Goal: Task Accomplishment & Management: Manage account settings

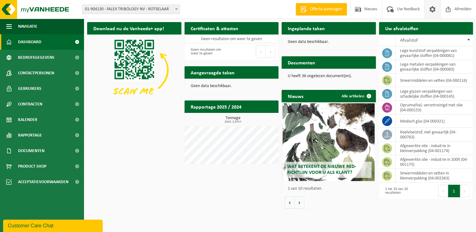
click at [436, 10] on span at bounding box center [432, 9] width 9 height 18
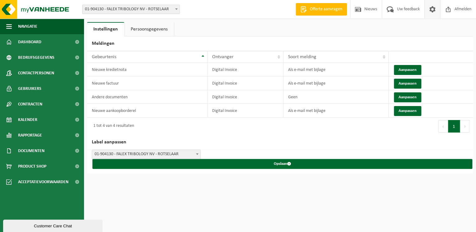
click at [434, 13] on span at bounding box center [432, 9] width 9 height 18
click at [3, 7] on img at bounding box center [37, 9] width 75 height 19
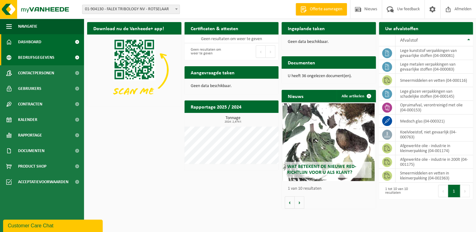
click at [44, 58] on span "Bedrijfsgegevens" at bounding box center [36, 58] width 36 height 16
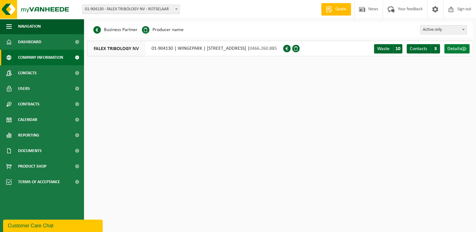
click at [457, 49] on span "Details" at bounding box center [454, 48] width 14 height 5
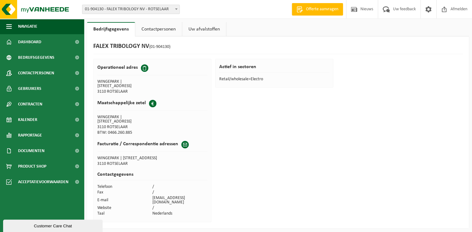
click at [203, 30] on link "Uw afvalstoffen" at bounding box center [204, 29] width 44 height 14
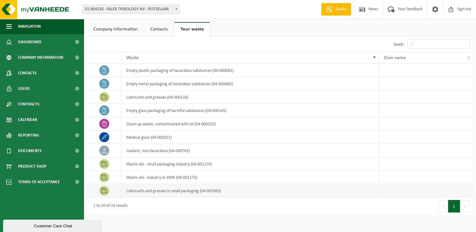
click at [165, 192] on td "Lubricants and greases in small packaging (04-002363)" at bounding box center [251, 190] width 258 height 13
click at [109, 189] on td at bounding box center [104, 190] width 35 height 13
click at [8, 10] on img at bounding box center [37, 9] width 75 height 19
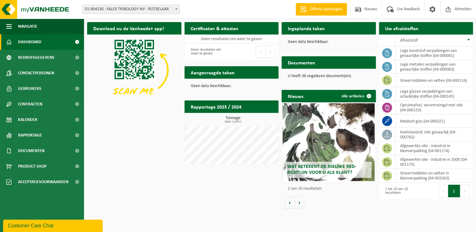
click at [310, 6] on link "Offerte aanvragen" at bounding box center [320, 9] width 51 height 12
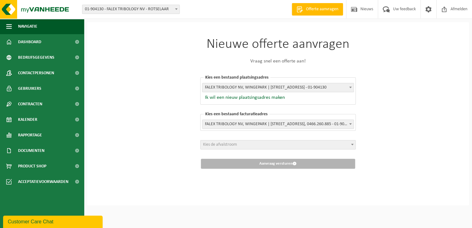
click at [267, 146] on span "Kies de afvalstroom" at bounding box center [278, 145] width 155 height 9
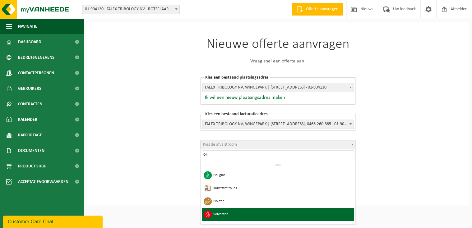
type input "olie"
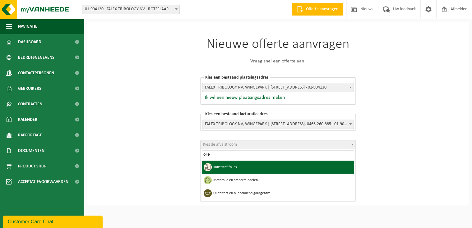
drag, startPoint x: 228, startPoint y: 150, endPoint x: 197, endPoint y: 147, distance: 31.6
click at [197, 147] on body "Vestiging: 01-904130 - FALEX TRIBOLOGY NV - ROTSELAAR 01-904130 - FALEX TRIBOLO…" at bounding box center [236, 112] width 472 height 225
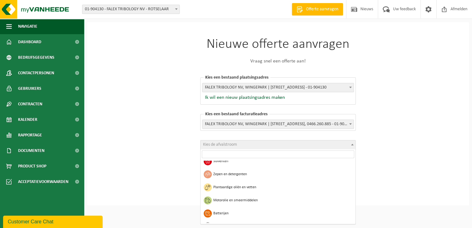
scroll to position [398, 0]
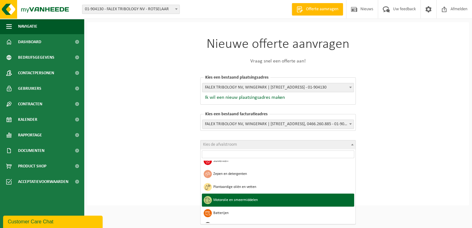
select select "30"
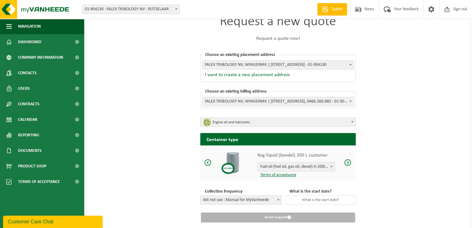
scroll to position [39, 0]
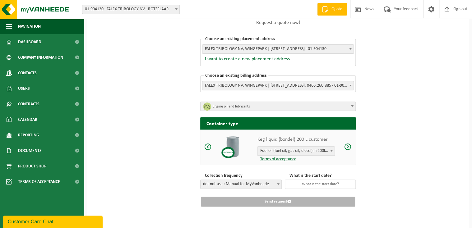
click at [318, 150] on span "Fuel oil (fuel oil, gas oil, diesel) in 200lt barrel" at bounding box center [296, 151] width 77 height 9
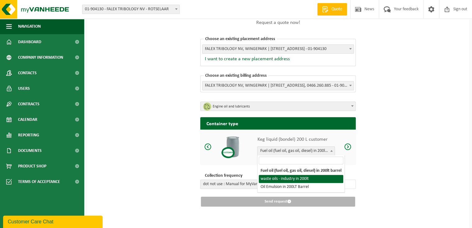
select select "1160"
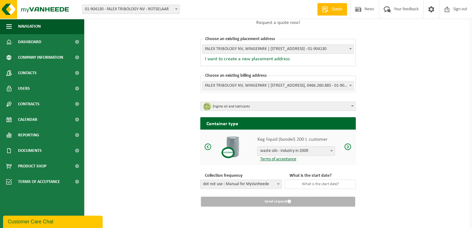
click at [313, 147] on span "waste oils - industry in 200lt" at bounding box center [296, 151] width 77 height 9
click at [272, 185] on span "dot not use : Manual for MyVanheede" at bounding box center [241, 184] width 81 height 9
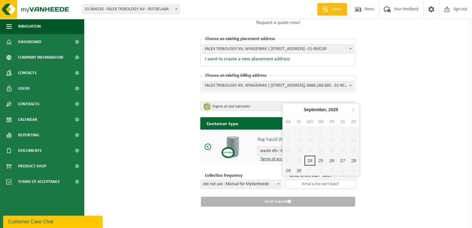
click at [324, 182] on input "text" at bounding box center [320, 184] width 71 height 9
click at [377, 176] on div "Request a new quote Request a quote now! Choose an existing placement address W…" at bounding box center [278, 106] width 382 height 245
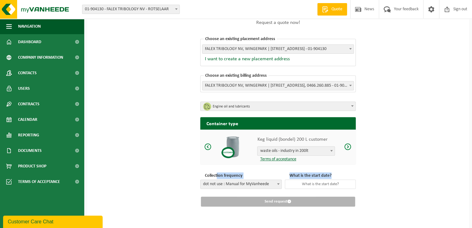
drag, startPoint x: 235, startPoint y: 177, endPoint x: 389, endPoint y: 169, distance: 154.1
click at [389, 169] on div "Request a new quote Request a quote now! Choose an existing placement address W…" at bounding box center [278, 106] width 382 height 245
click at [340, 185] on input "text" at bounding box center [320, 184] width 71 height 9
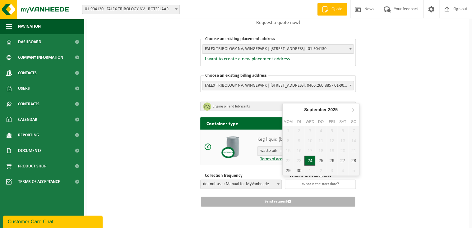
click at [311, 160] on div "24" at bounding box center [309, 161] width 11 height 10
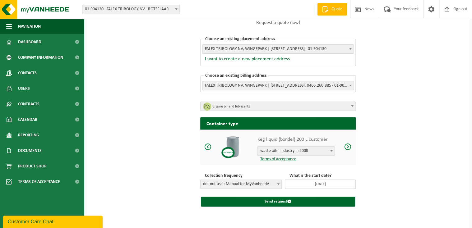
click at [323, 187] on input "2025-09-24" at bounding box center [320, 184] width 71 height 9
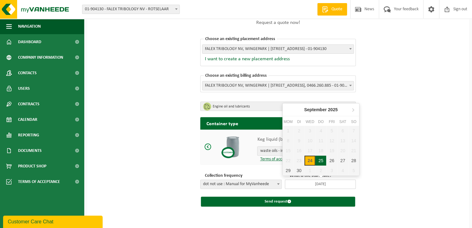
click at [320, 162] on div "25" at bounding box center [320, 161] width 11 height 10
type input "2025-09-25"
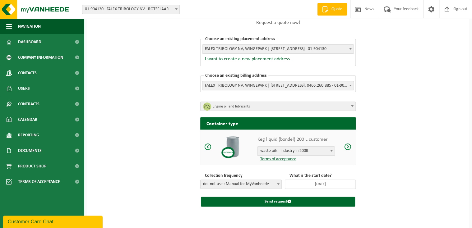
click at [385, 136] on div "Request a new quote Request a quote now! Choose an existing placement address W…" at bounding box center [278, 106] width 382 height 245
click at [350, 148] on span at bounding box center [347, 147] width 7 height 8
click at [205, 148] on span at bounding box center [207, 147] width 7 height 8
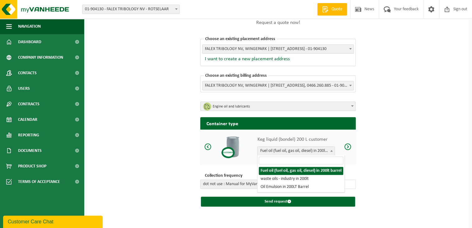
click at [312, 152] on span "Fuel oil (fuel oil, gas oil, diesel) in 200lt barrel" at bounding box center [296, 151] width 77 height 9
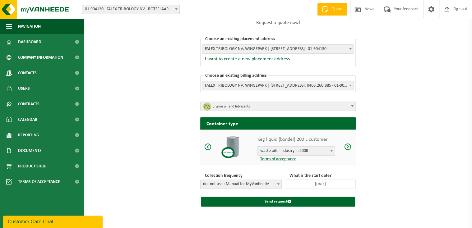
click at [401, 170] on div "Request a new quote Request a quote now! Choose an existing placement address W…" at bounding box center [278, 106] width 382 height 245
click at [411, 106] on div "Request a new quote Request a quote now! Choose an existing placement address W…" at bounding box center [278, 106] width 382 height 245
click at [289, 156] on div "Fuel oil (fuel oil, gas oil, diesel) in 200lt barrel waste oils - industry in 2…" at bounding box center [296, 153] width 78 height 15
click at [376, 171] on div "Request a new quote Request a quote now! Choose an existing placement address W…" at bounding box center [278, 106] width 382 height 245
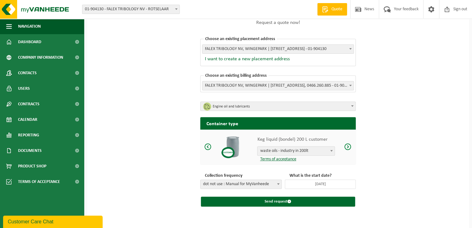
click at [222, 184] on span "dot not use : Manual for MyVanheede" at bounding box center [241, 184] width 81 height 9
click at [242, 125] on h2 "Container type" at bounding box center [278, 123] width 156 height 12
click at [228, 156] on img at bounding box center [232, 146] width 23 height 23
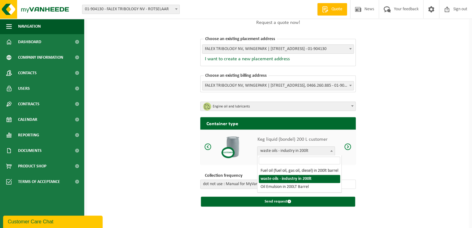
click at [299, 154] on span "waste oils - industry in 200lt" at bounding box center [296, 151] width 77 height 9
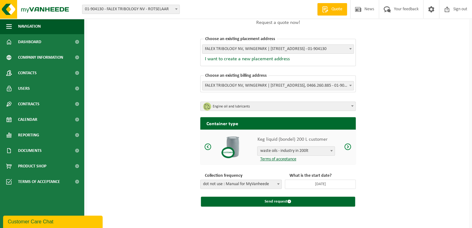
click at [412, 154] on div "Request a new quote Request a quote now! Choose an existing placement address W…" at bounding box center [278, 106] width 382 height 245
click at [320, 200] on button "Send request" at bounding box center [278, 202] width 154 height 10
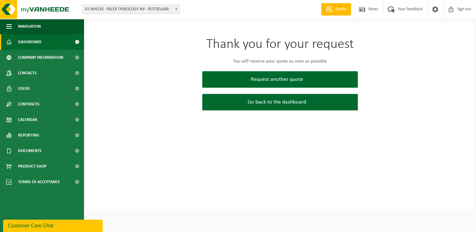
click at [30, 45] on span "Dashboard" at bounding box center [29, 42] width 23 height 16
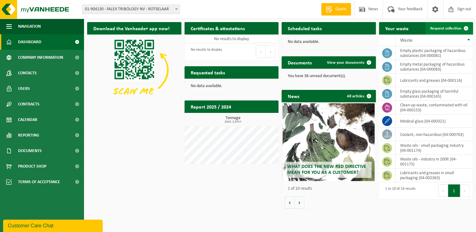
click at [460, 30] on span at bounding box center [466, 28] width 12 height 12
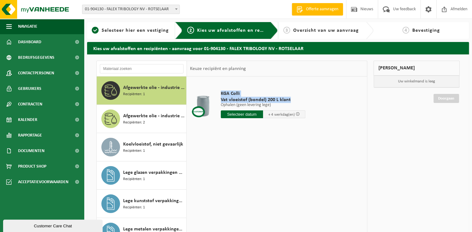
drag, startPoint x: 216, startPoint y: 91, endPoint x: 300, endPoint y: 100, distance: 84.4
click at [300, 100] on td "KGA Colli Vat vloeistof (bondel) 200 L klant Ophalen (geen [PERSON_NAME] [PERSO…" at bounding box center [290, 106] width 148 height 53
click at [300, 100] on span "Vat vloeistof (bondel) 200 L klant" at bounding box center [263, 100] width 85 height 6
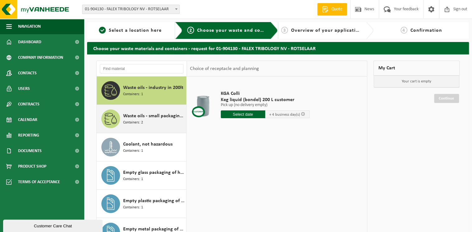
click at [144, 122] on div "Waste oils - small packaging industry Containers: 2" at bounding box center [154, 118] width 62 height 19
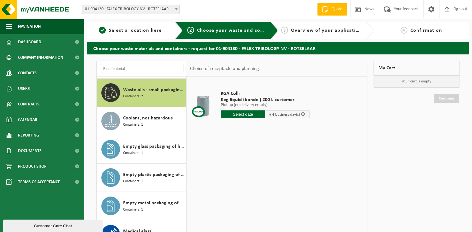
scroll to position [28, 0]
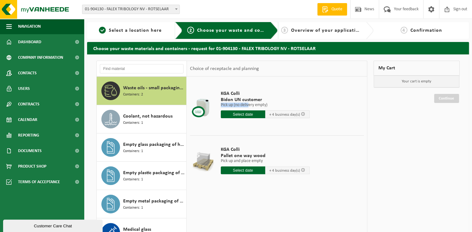
drag, startPoint x: 250, startPoint y: 102, endPoint x: 280, endPoint y: 100, distance: 30.0
click at [280, 100] on div "KGA Colli Bidon UN customer Ophalen (geen [PERSON_NAME] [PERSON_NAME]) Ophalen …" at bounding box center [265, 105] width 95 height 43
click at [280, 100] on span "Bidon UN customer" at bounding box center [265, 100] width 89 height 6
drag, startPoint x: 192, startPoint y: 111, endPoint x: 196, endPoint y: 110, distance: 3.4
click at [193, 110] on div at bounding box center [203, 106] width 23 height 25
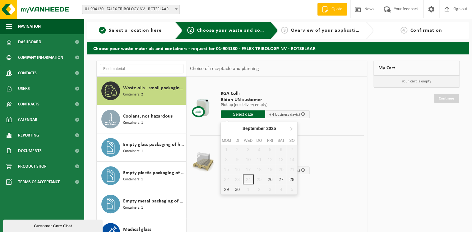
click at [243, 116] on input "text" at bounding box center [243, 114] width 44 height 8
click at [272, 180] on div "26" at bounding box center [270, 179] width 11 height 10
type input "Van [DATE]"
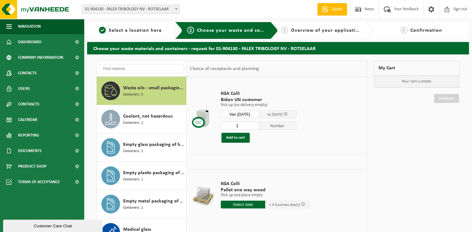
drag, startPoint x: 246, startPoint y: 124, endPoint x: 224, endPoint y: 121, distance: 23.0
click at [224, 121] on div "KGA Colli Bidon UN customer Ophalen (geen [PERSON_NAME] [PERSON_NAME]) Ophalen …" at bounding box center [259, 116] width 82 height 65
type input "9"
click at [234, 134] on button "Add to cart" at bounding box center [235, 138] width 28 height 10
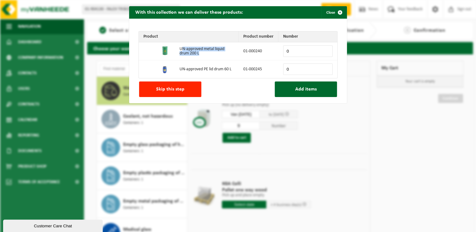
drag, startPoint x: 179, startPoint y: 49, endPoint x: 193, endPoint y: 57, distance: 16.3
click at [193, 57] on td "UN-approved metal liquid drum 200 L" at bounding box center [207, 51] width 64 height 18
drag, startPoint x: 182, startPoint y: 47, endPoint x: 200, endPoint y: 58, distance: 21.1
click at [200, 58] on td "UN-approved metal liquid drum 200 L" at bounding box center [207, 51] width 64 height 18
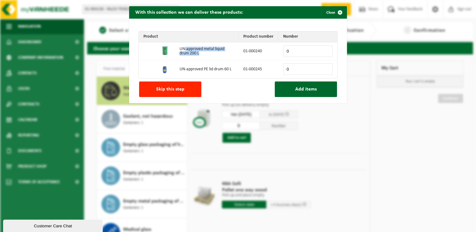
click at [200, 58] on td "UN-approved metal liquid drum 200 L" at bounding box center [207, 51] width 64 height 18
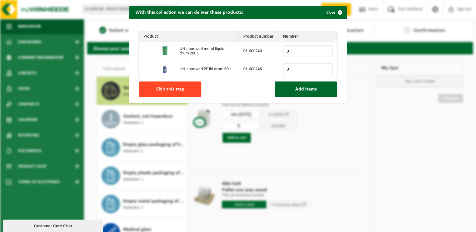
click at [190, 95] on button "Skip this step" at bounding box center [170, 89] width 62 height 16
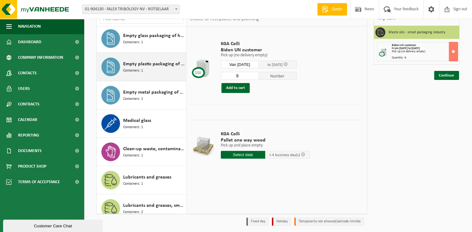
scroll to position [95, 0]
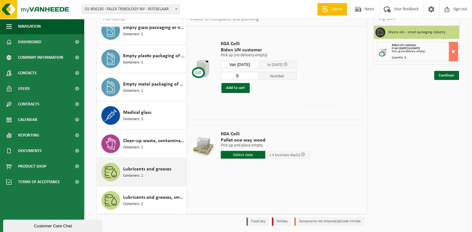
click at [153, 174] on div "Lubricants and greases Containers: 1" at bounding box center [154, 172] width 62 height 19
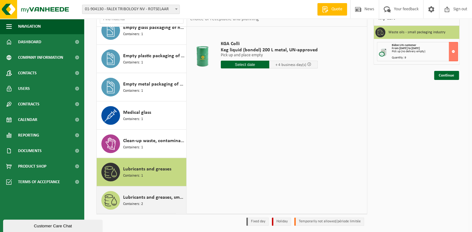
click at [145, 197] on span "Lubricants and greases, small packaging" at bounding box center [154, 197] width 62 height 7
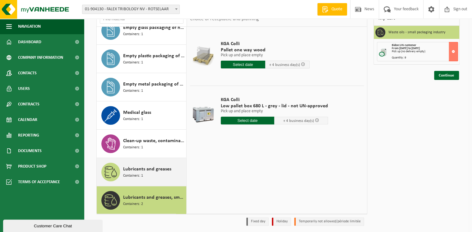
click at [141, 173] on span "Containers: 1" at bounding box center [133, 176] width 20 height 6
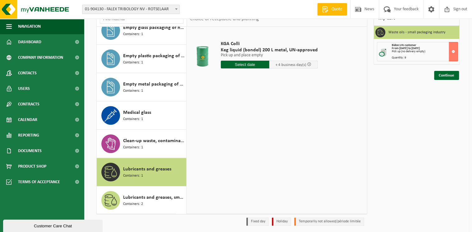
click at [244, 64] on input "text" at bounding box center [245, 65] width 49 height 8
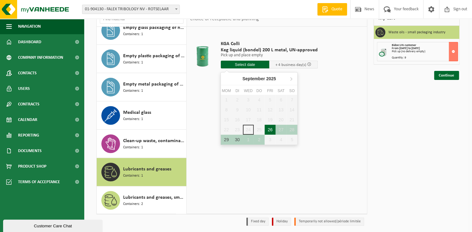
click at [269, 128] on div "26" at bounding box center [270, 130] width 11 height 10
type input "Van [DATE]"
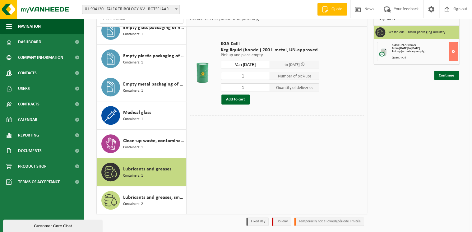
drag, startPoint x: 250, startPoint y: 75, endPoint x: 214, endPoint y: 75, distance: 35.5
click at [214, 75] on tr "KGA Colli Keg liquid (bondel) 200 L metal, UN-approved Ophalen en plaatsen lege…" at bounding box center [277, 73] width 174 height 86
type input "2"
click at [274, 106] on div "KGA Colli Keg liquid (bondel) 200 L metal, UN-approved Ophalen en plaatsen lege…" at bounding box center [270, 73] width 105 height 76
drag, startPoint x: 244, startPoint y: 87, endPoint x: 236, endPoint y: 86, distance: 8.2
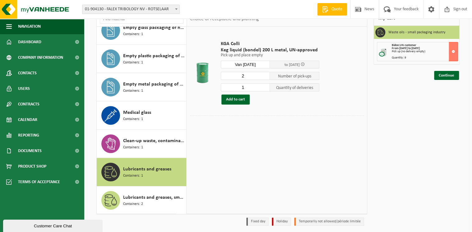
click at [236, 86] on input "1" at bounding box center [245, 87] width 49 height 8
type input "3"
click at [289, 167] on div "KGA Colli Keg liquid (bondel) 200 L metal, UN-approved Ophalen en plaatsen lege…" at bounding box center [277, 120] width 180 height 187
click at [242, 98] on button "Add to cart" at bounding box center [235, 100] width 28 height 10
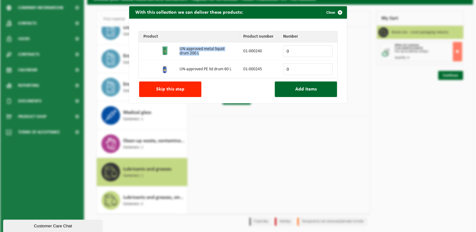
drag, startPoint x: 178, startPoint y: 47, endPoint x: 219, endPoint y: 52, distance: 41.3
click at [219, 52] on td "UN-approved metal liquid drum 200 L" at bounding box center [207, 51] width 64 height 18
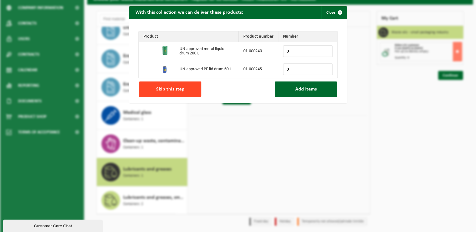
click at [190, 89] on button "Skip this step" at bounding box center [170, 89] width 62 height 16
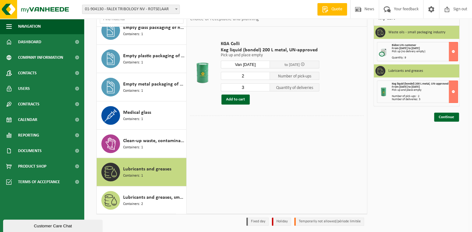
drag, startPoint x: 386, startPoint y: 95, endPoint x: 432, endPoint y: 102, distance: 46.3
click at [432, 102] on div "Keg liquid (bondel) 200 L metal, UN-approved From [DATE] to [DATE] Pick up and …" at bounding box center [417, 92] width 81 height 22
click at [250, 151] on div "KGA Colli Keg liquid (bondel) 200 L metal, UN-approved Ophalen en plaatsen lege…" at bounding box center [277, 120] width 180 height 187
drag, startPoint x: 234, startPoint y: 50, endPoint x: 282, endPoint y: 50, distance: 48.2
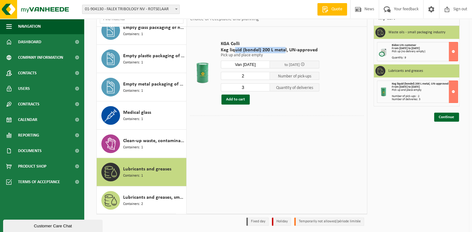
click at [282, 50] on span "Keg liquid (bondel) 200 L metal, UN-approved" at bounding box center [270, 50] width 99 height 6
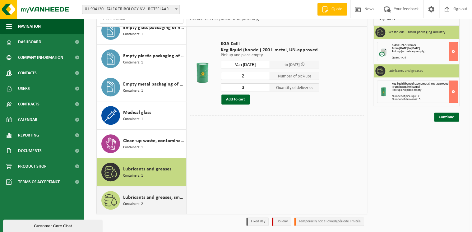
click at [143, 200] on span "Lubricants and greases, small packaging" at bounding box center [154, 197] width 62 height 7
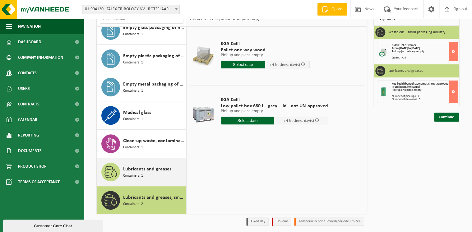
click at [139, 177] on span "Containers: 1" at bounding box center [133, 176] width 20 height 6
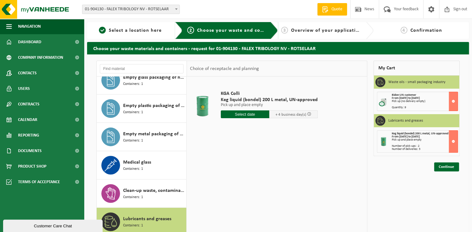
scroll to position [50, 0]
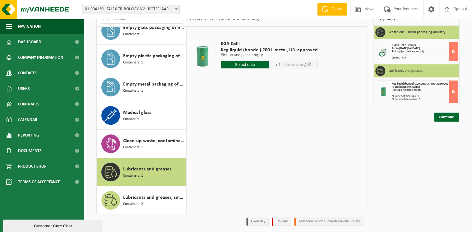
drag, startPoint x: 396, startPoint y: 99, endPoint x: 420, endPoint y: 99, distance: 24.6
click at [420, 99] on div "Number of deliveries: 3" at bounding box center [425, 99] width 66 height 3
drag, startPoint x: 422, startPoint y: 99, endPoint x: 382, endPoint y: 87, distance: 41.5
click at [382, 87] on div "Keg liquid (bondel) 200 L metal, UN-approved From 2025-09-26 to 2025-10-02 Pick…" at bounding box center [417, 92] width 81 height 22
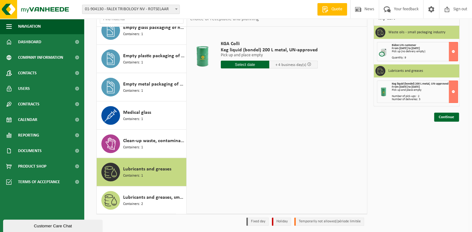
click at [382, 87] on div at bounding box center [384, 92] width 10 height 10
click at [447, 115] on link "Continue" at bounding box center [446, 117] width 25 height 9
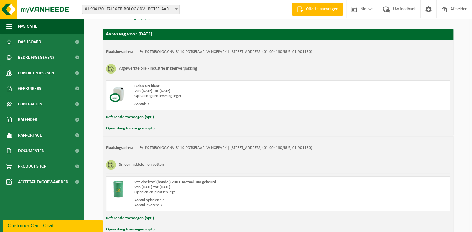
scroll to position [135, 0]
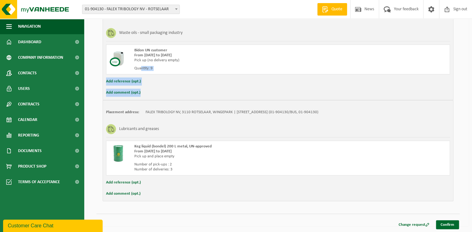
drag, startPoint x: 140, startPoint y: 69, endPoint x: 165, endPoint y: 93, distance: 35.2
click at [165, 93] on div "Placement address: [GEOGRAPHIC_DATA][STREET_ADDRESS] | [STREET_ADDRESS] (01-904…" at bounding box center [278, 52] width 351 height 96
click at [165, 93] on div "Add comment (opt.)" at bounding box center [278, 93] width 344 height 8
click at [446, 225] on link "Confirm" at bounding box center [447, 224] width 23 height 9
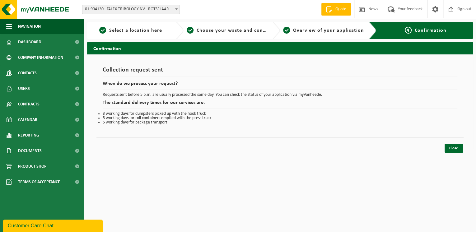
click at [199, 134] on div "Collection request sent When do we process your request? Requests sent before 5…" at bounding box center [280, 101] width 386 height 95
drag, startPoint x: 113, startPoint y: 115, endPoint x: 187, endPoint y: 130, distance: 75.1
click at [187, 130] on div "Collection request sent When do we process your request? Requests sent before 5…" at bounding box center [279, 96] width 367 height 70
click at [131, 199] on html "Vestiging: 01-904130 - FALEX TRIBOLOGY NV - ROTSELAAR 01-904130 - FALEX TRIBOLO…" at bounding box center [238, 116] width 476 height 232
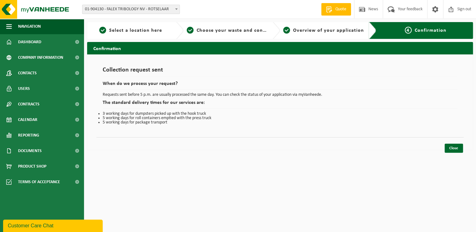
click at [299, 183] on html "Vestiging: 01-904130 - FALEX TRIBOLOGY NV - ROTSELAAR 01-904130 - FALEX TRIBOLO…" at bounding box center [238, 116] width 476 height 232
